Goal: Submit feedback/report problem

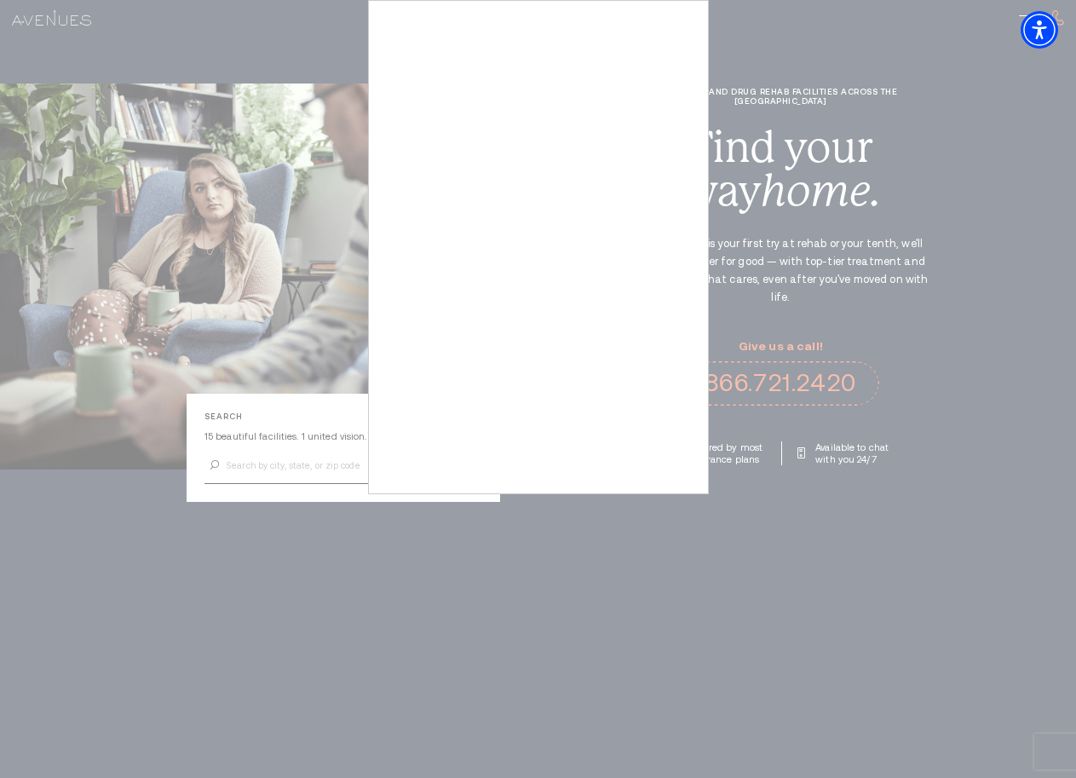
click at [997, 163] on div at bounding box center [538, 389] width 1076 height 778
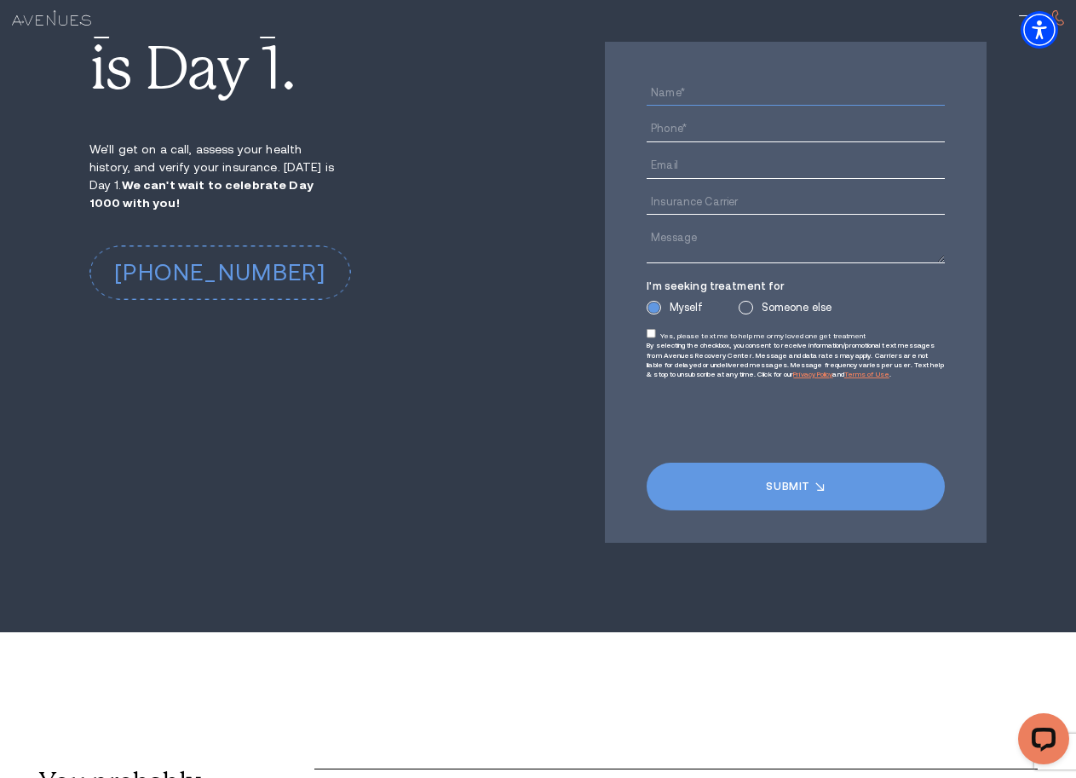
click at [718, 106] on input "Name*" at bounding box center [796, 93] width 298 height 26
type input "[PERSON_NAME]"
type input "-"
type input "[EMAIL_ADDRESS][DOMAIN_NAME]"
drag, startPoint x: 718, startPoint y: 413, endPoint x: 716, endPoint y: 403, distance: 10.5
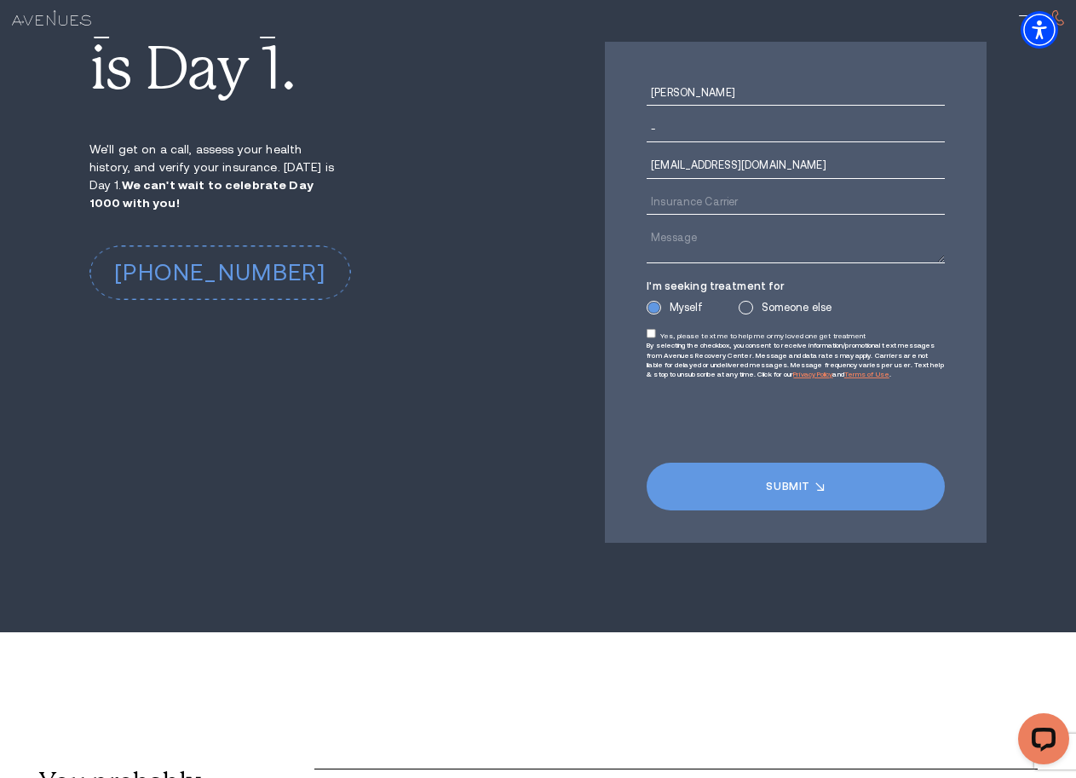
click at [718, 265] on div at bounding box center [796, 240] width 298 height 50
click at [714, 263] on textarea "Message" at bounding box center [796, 244] width 298 height 37
paste textarea "Hello, I would like to offer some suggestions for your website. No cost, no cat…"
type textarea "Hello, I would like to offer some suggestions for your website. No cost, no cat…"
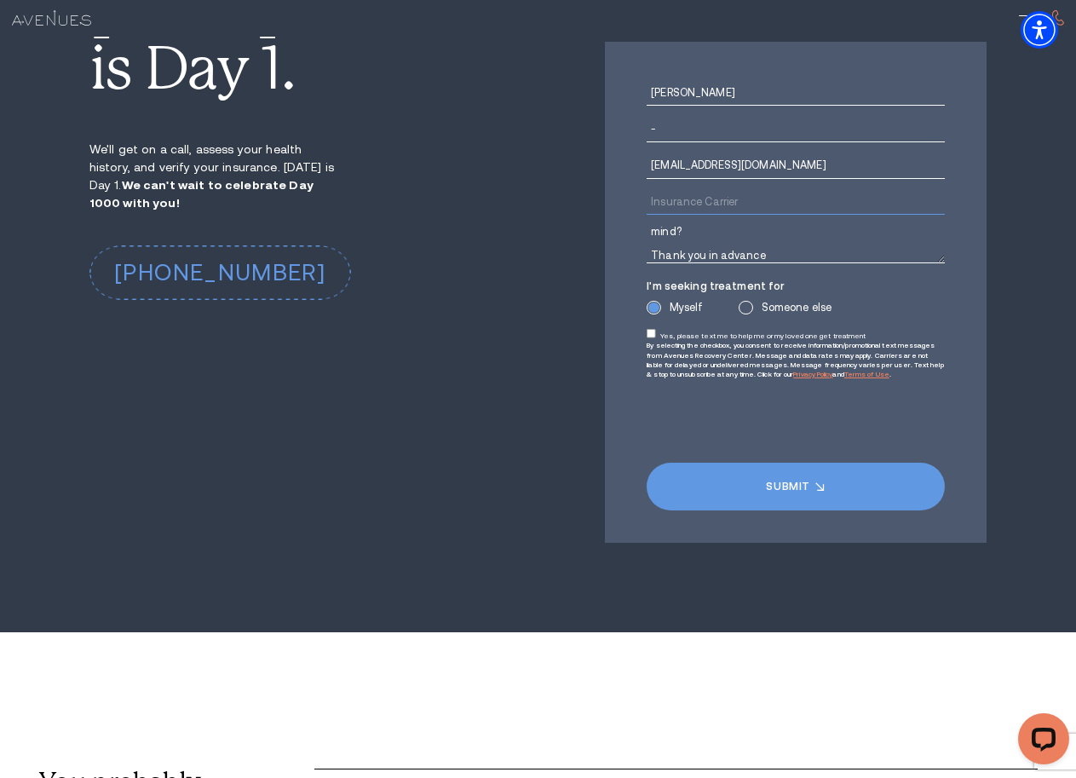
click at [716, 215] on input "Insurance Carrier" at bounding box center [796, 202] width 298 height 26
type input "*"
type input "-"
click at [672, 142] on input "-" at bounding box center [796, 130] width 298 height 26
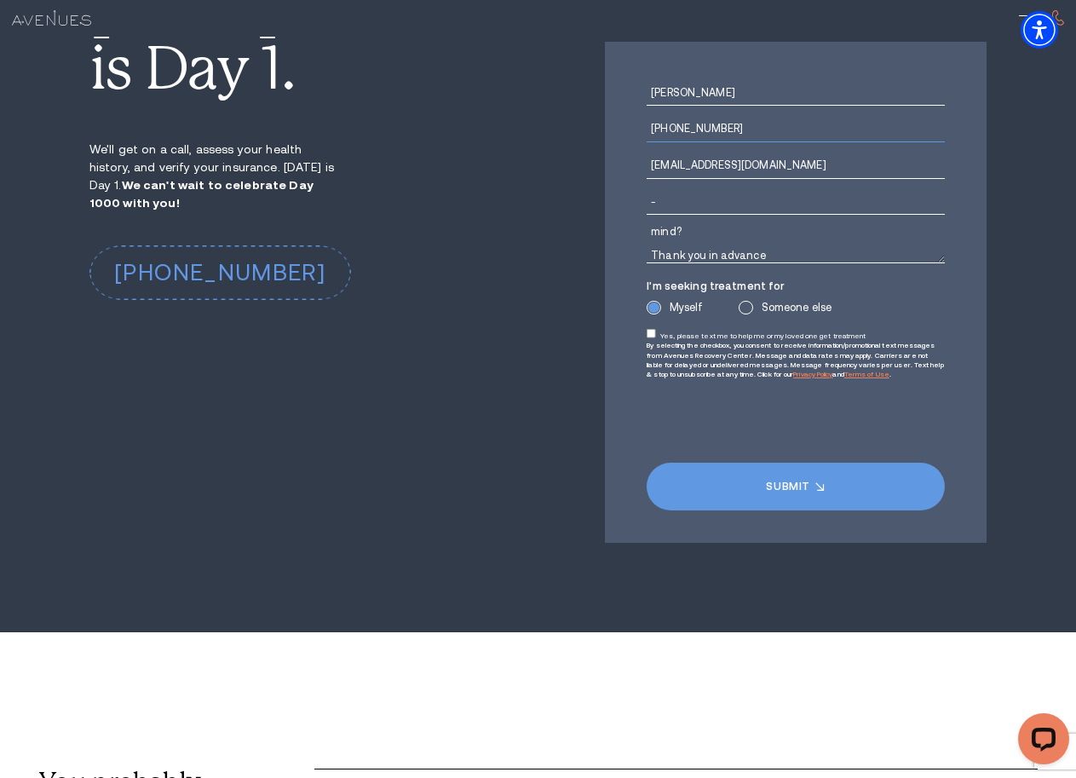
type input "[PHONE_NUMBER]"
drag, startPoint x: 653, startPoint y: 481, endPoint x: 655, endPoint y: 516, distance: 35.0
click at [654, 338] on input "Yes, please text me to help me or my loved one get treatment" at bounding box center [651, 333] width 9 height 9
checkbox input "true"
drag, startPoint x: 992, startPoint y: 716, endPoint x: 1001, endPoint y: 725, distance: 12.7
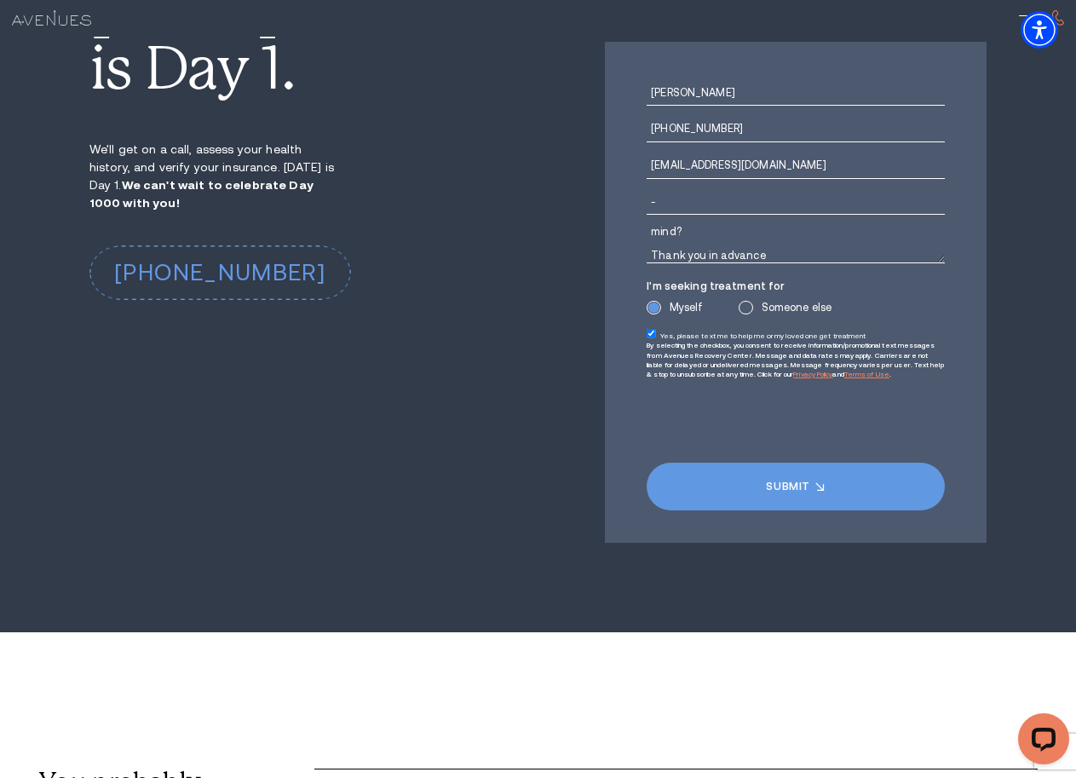
click at [996, 632] on section "[DATE] is Day 1. Empty heading We'll get on a call, assess your health history,…" at bounding box center [538, 261] width 1076 height 742
click at [1043, 731] on div "Open LiveChat chat widget" at bounding box center [1043, 737] width 29 height 29
